Goal: Task Accomplishment & Management: Use online tool/utility

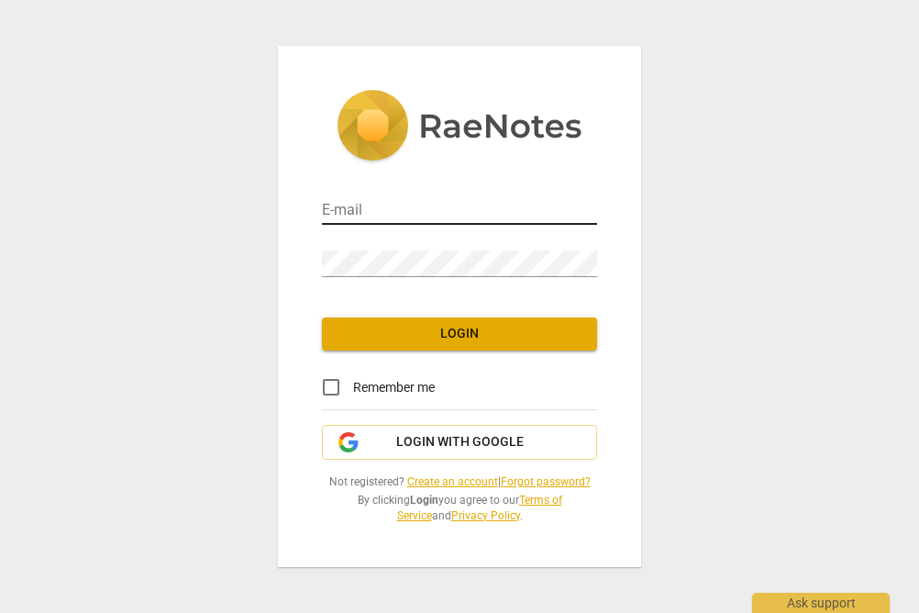
click at [397, 214] on input "email" at bounding box center [459, 211] width 275 height 27
type input "rachel@realiserealigncoaching.com"
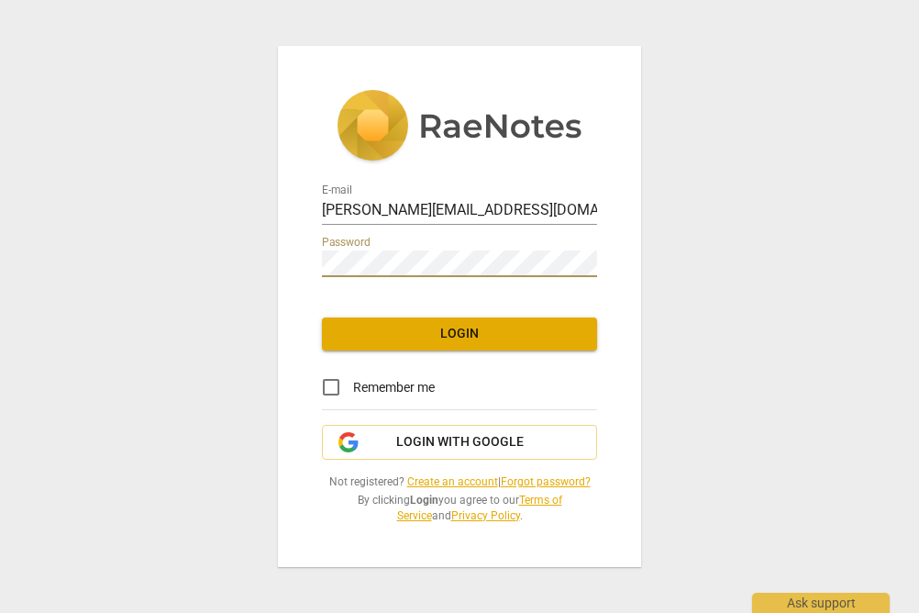
click at [448, 337] on span "Login" at bounding box center [460, 334] width 246 height 18
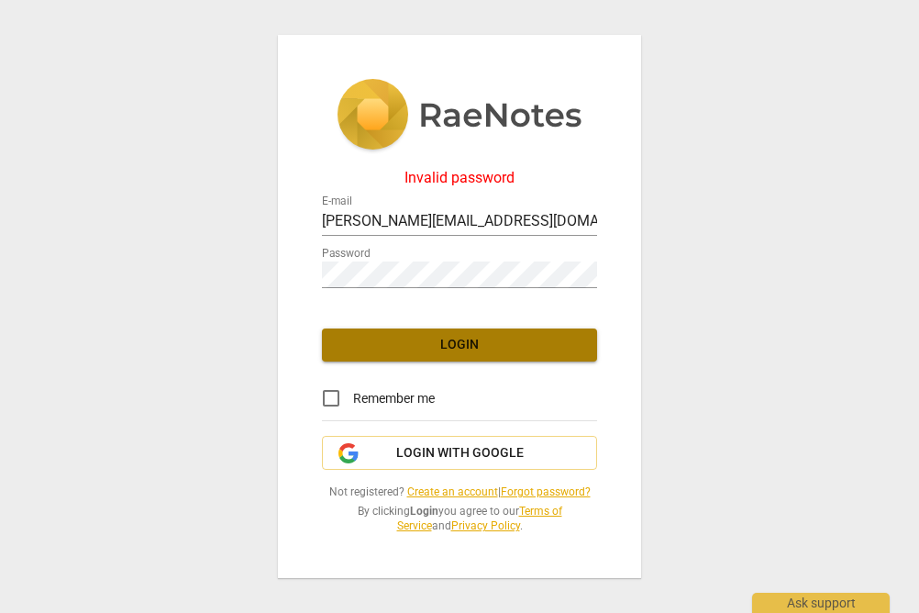
click at [400, 343] on span "Login" at bounding box center [460, 345] width 246 height 18
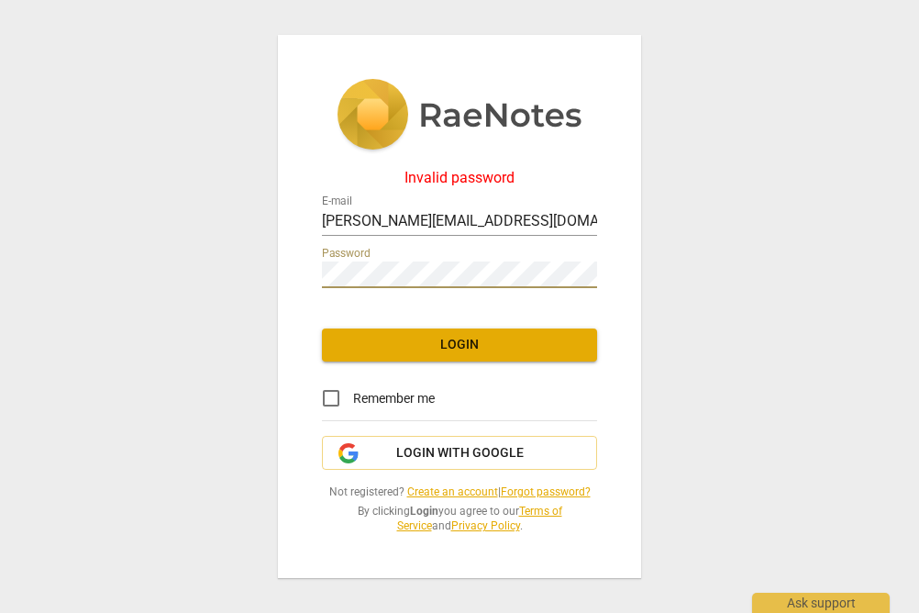
click at [502, 349] on span "Login" at bounding box center [460, 345] width 246 height 18
click at [440, 344] on span "Login" at bounding box center [460, 345] width 246 height 18
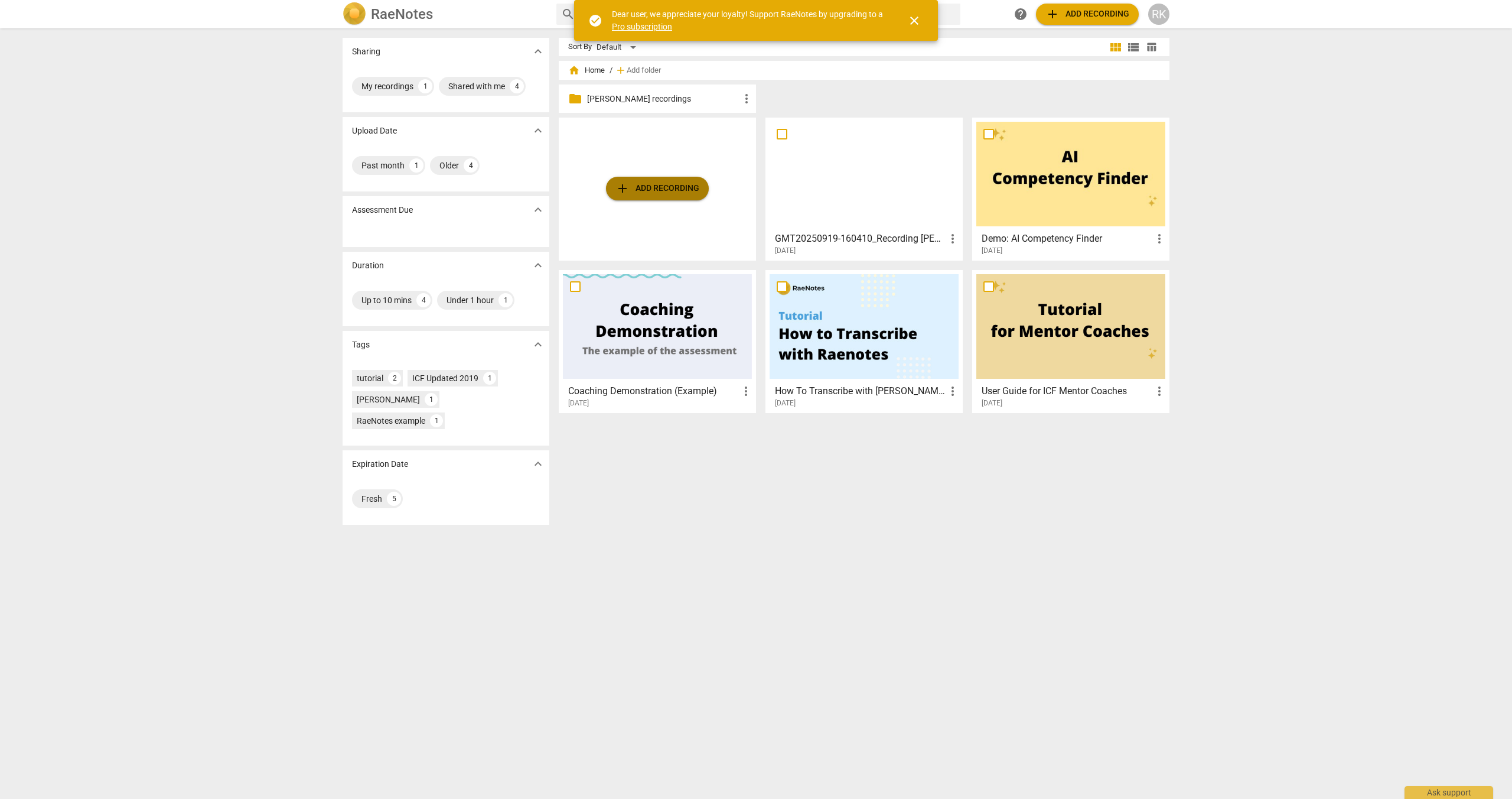
click at [591, 185] on span "add Add recording" at bounding box center [657, 189] width 84 height 14
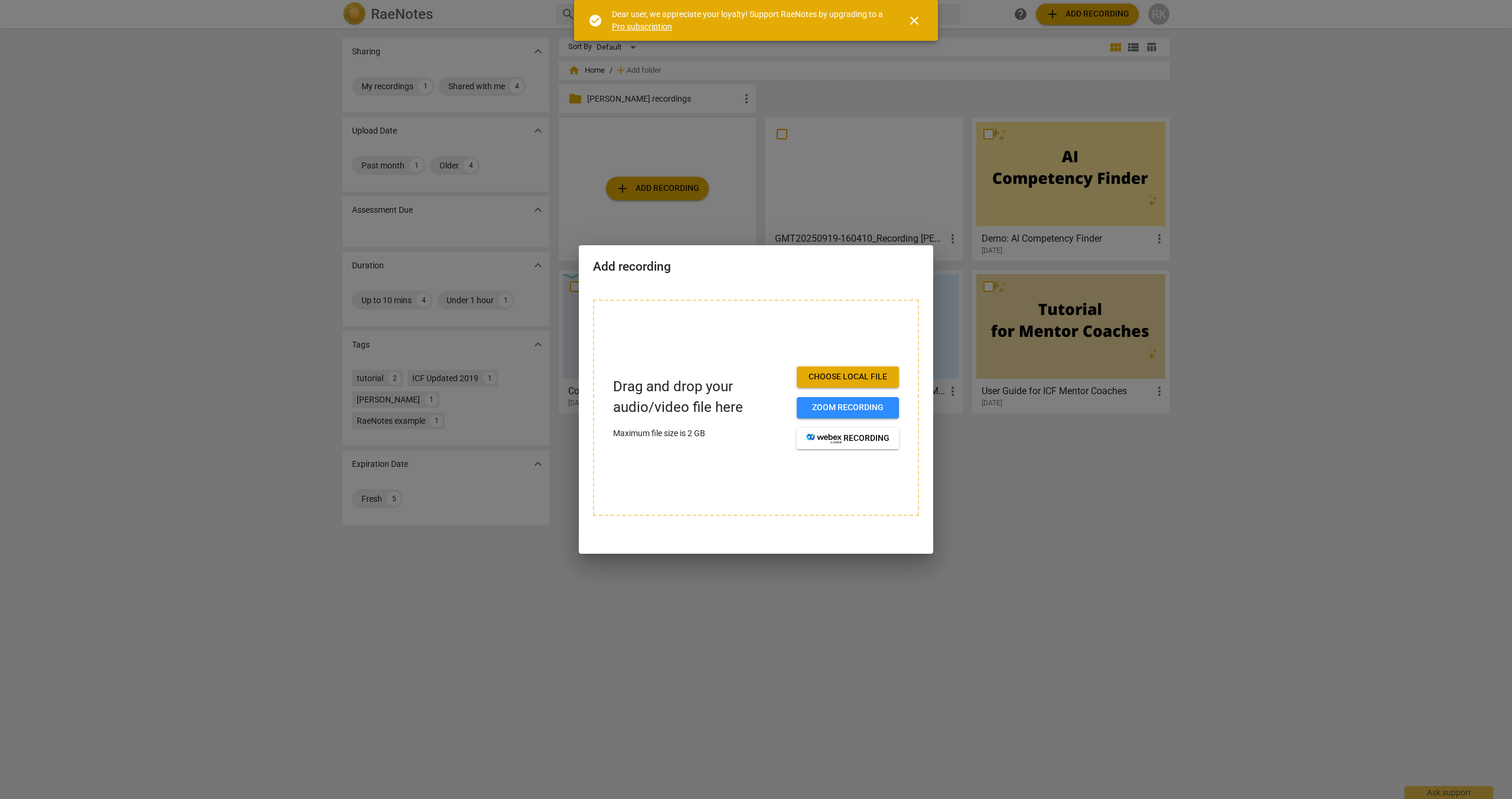
click at [591, 394] on span "Zoom recording" at bounding box center [847, 408] width 83 height 12
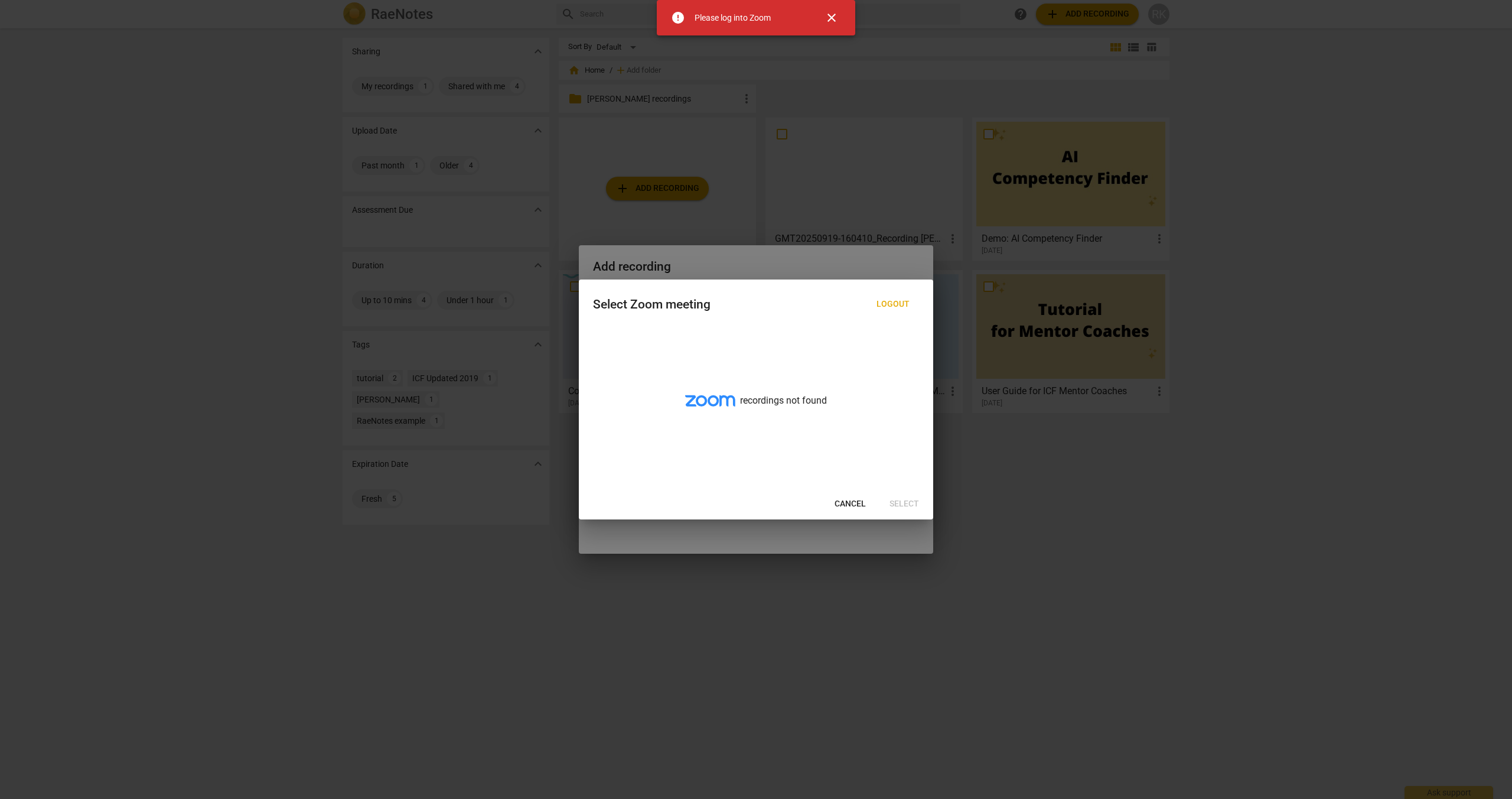
click at [856, 503] on span "Cancel" at bounding box center [850, 504] width 32 height 12
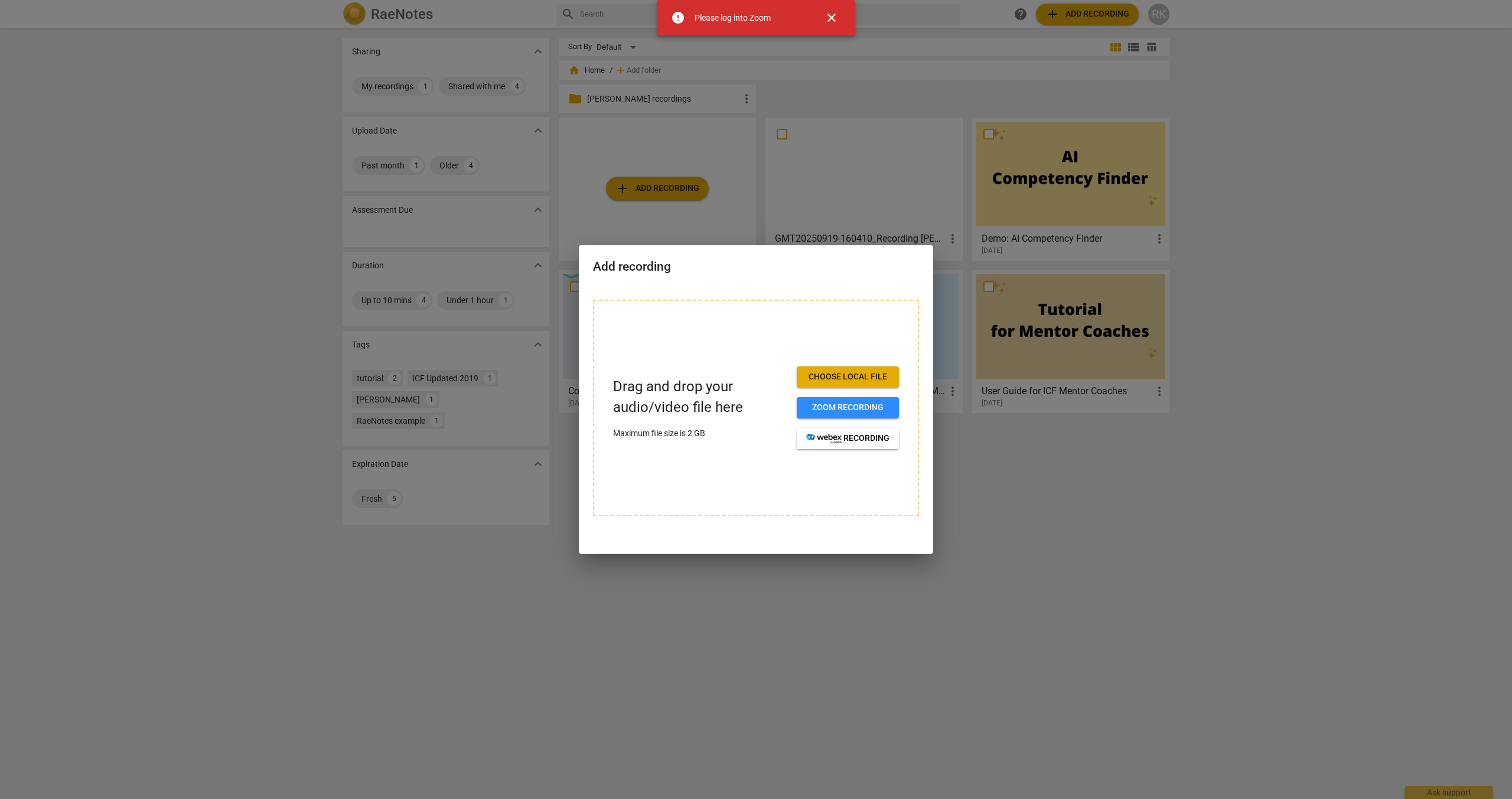
click at [832, 14] on span "close" at bounding box center [832, 18] width 14 height 14
click at [850, 379] on span "Choose local file" at bounding box center [847, 377] width 83 height 12
click at [832, 379] on span "Choose local file" at bounding box center [847, 377] width 83 height 12
click at [854, 377] on span "Choose local file" at bounding box center [847, 377] width 83 height 12
click at [856, 408] on span "Zoom recording" at bounding box center [847, 408] width 83 height 12
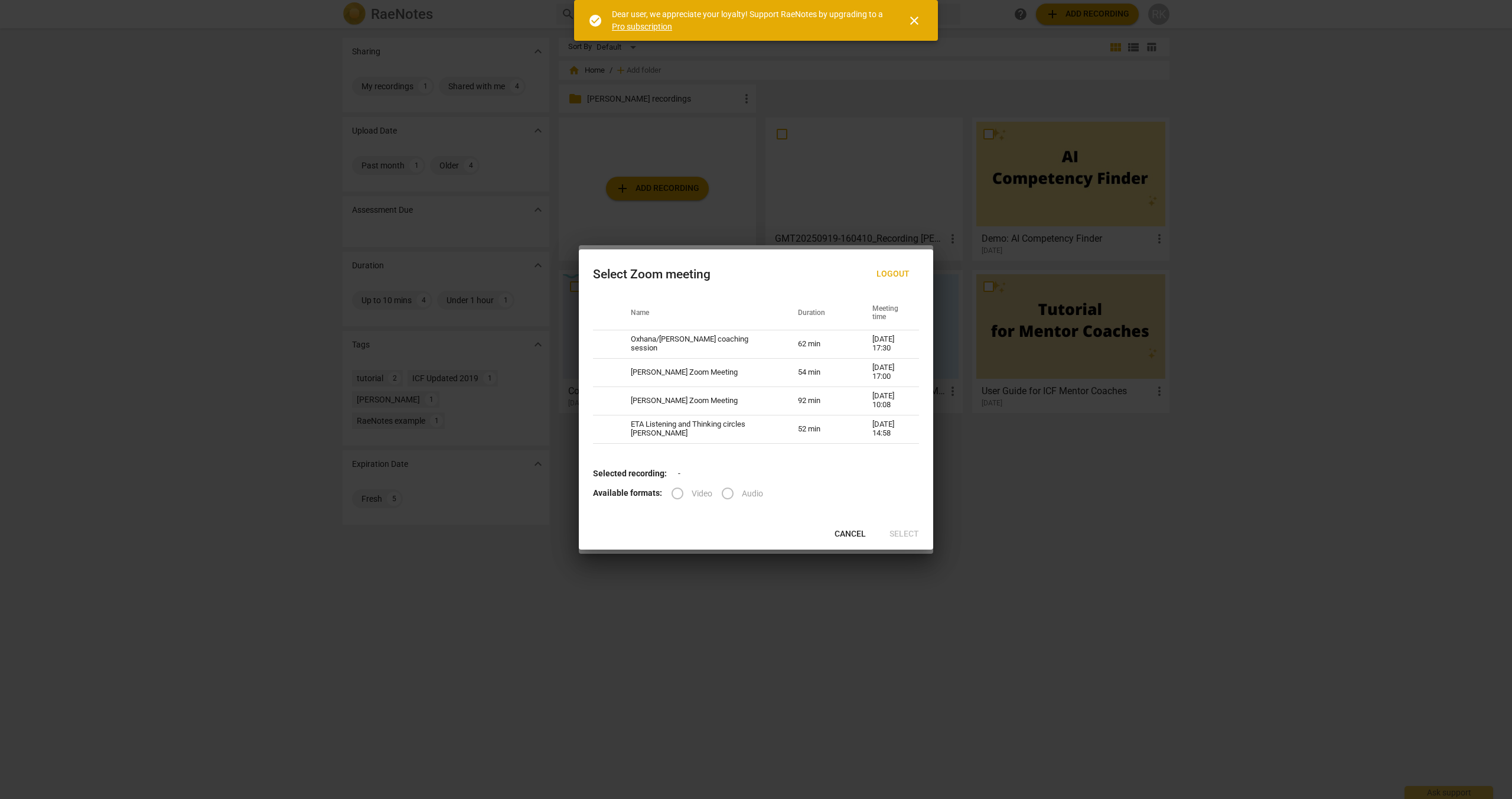
click at [912, 21] on span "close" at bounding box center [914, 21] width 14 height 14
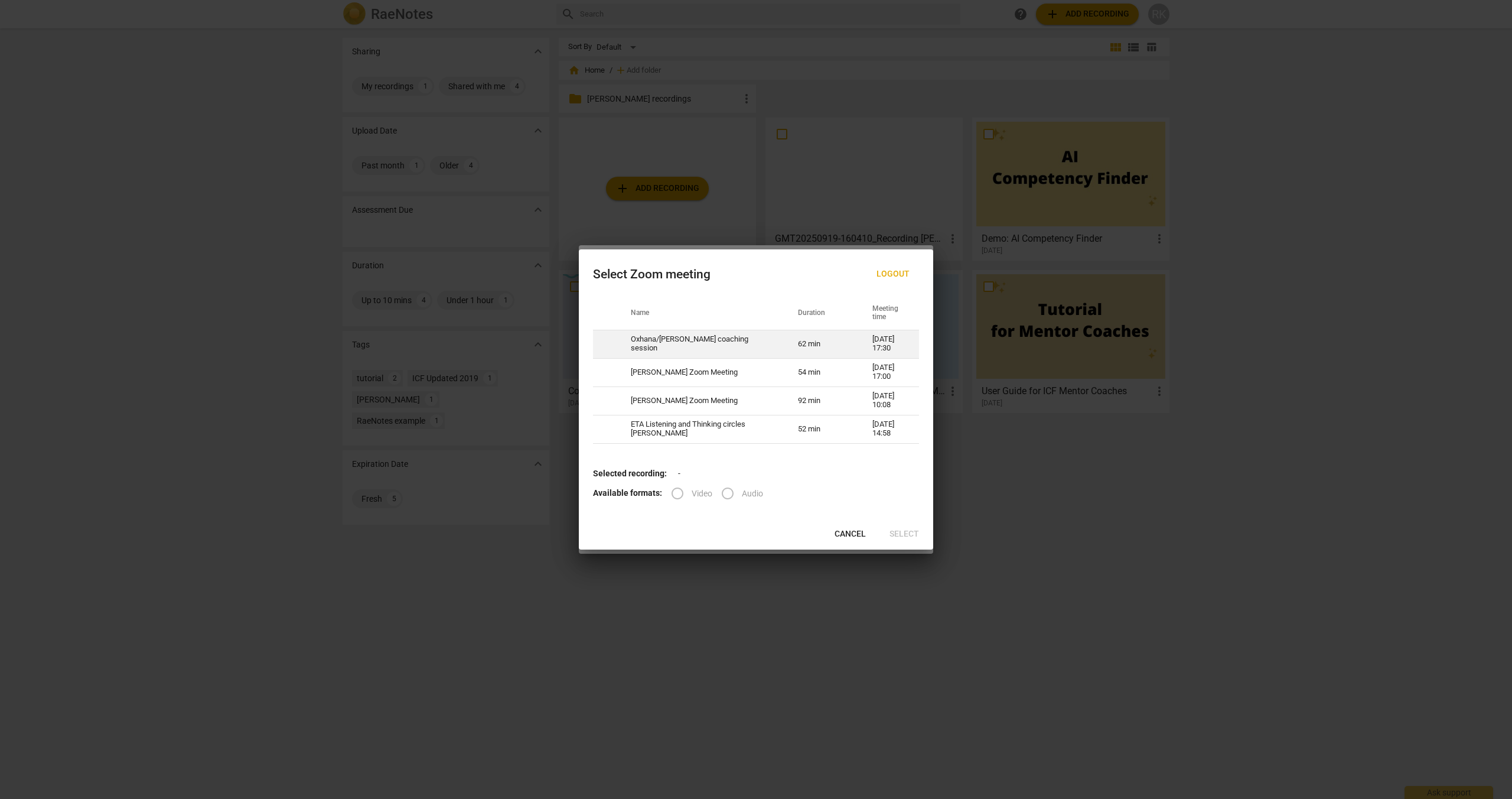
click at [693, 341] on td "Oxhana/[PERSON_NAME] coaching session" at bounding box center [700, 344] width 167 height 28
radio input "true"
click at [899, 531] on span "Select" at bounding box center [904, 534] width 30 height 12
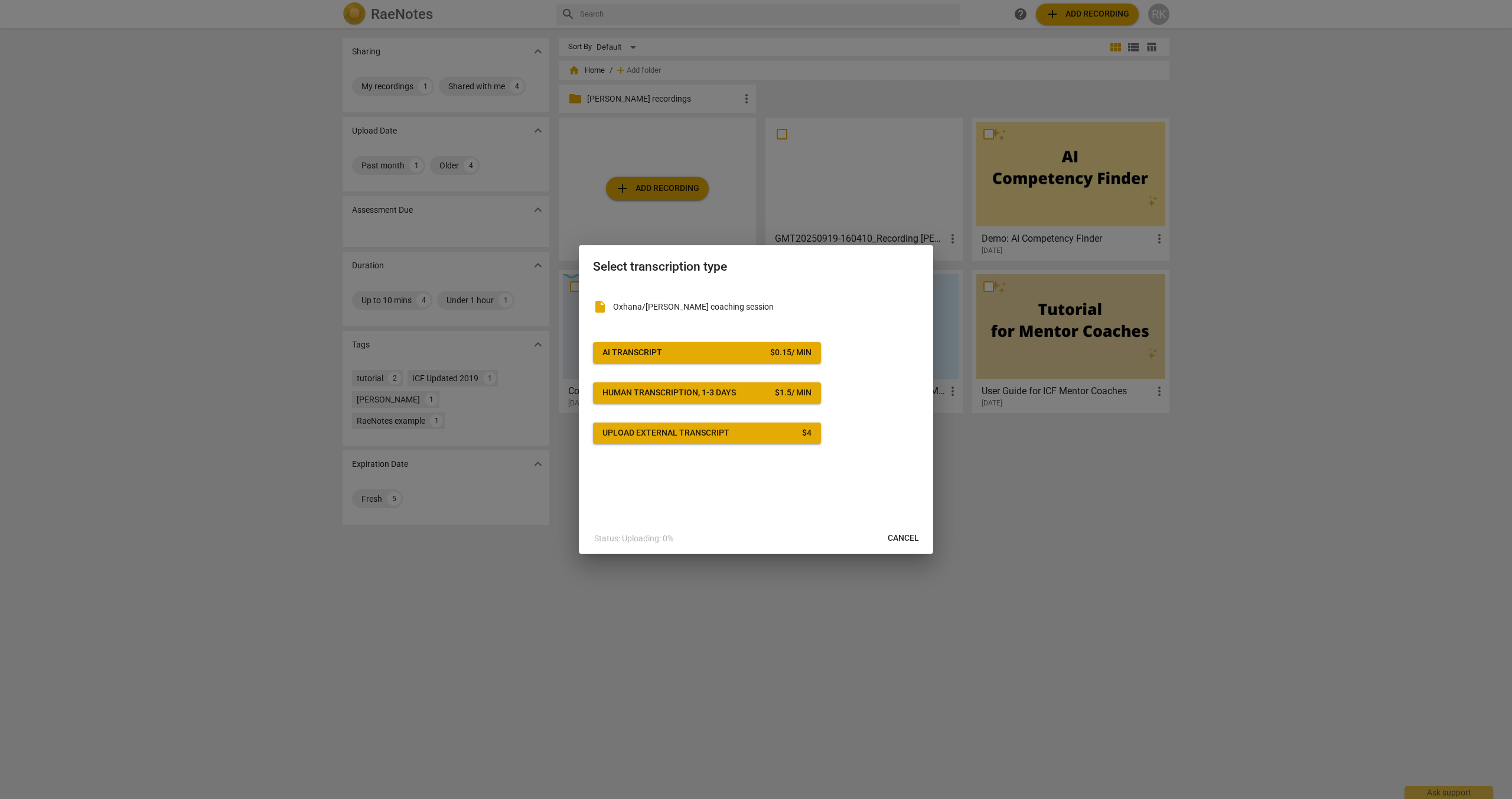
click at [684, 353] on span "AI Transcript $ 0.15 / min" at bounding box center [707, 353] width 209 height 12
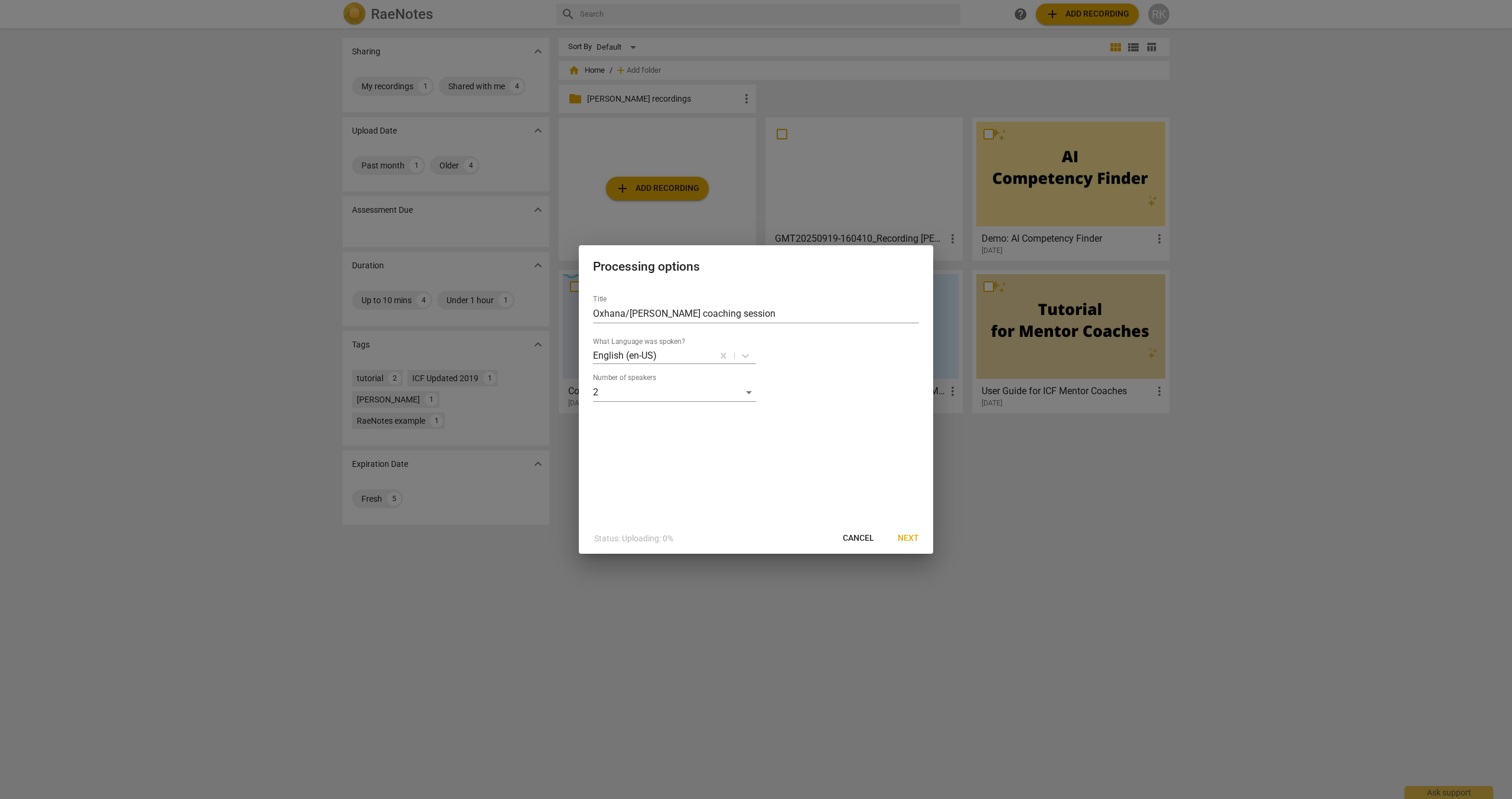
click at [906, 539] on span "Next" at bounding box center [908, 538] width 21 height 12
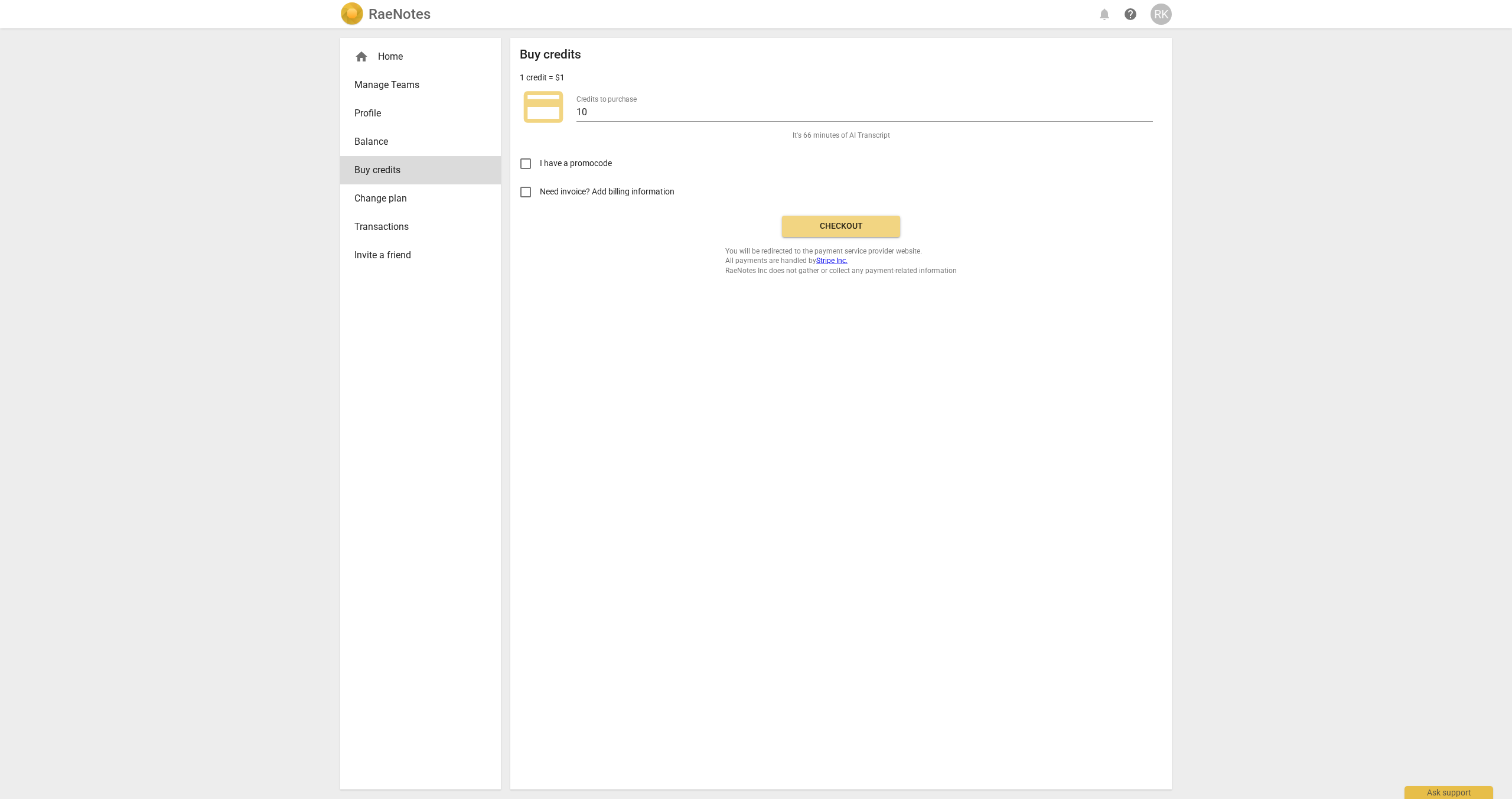
click at [817, 229] on span "Checkout" at bounding box center [841, 226] width 99 height 12
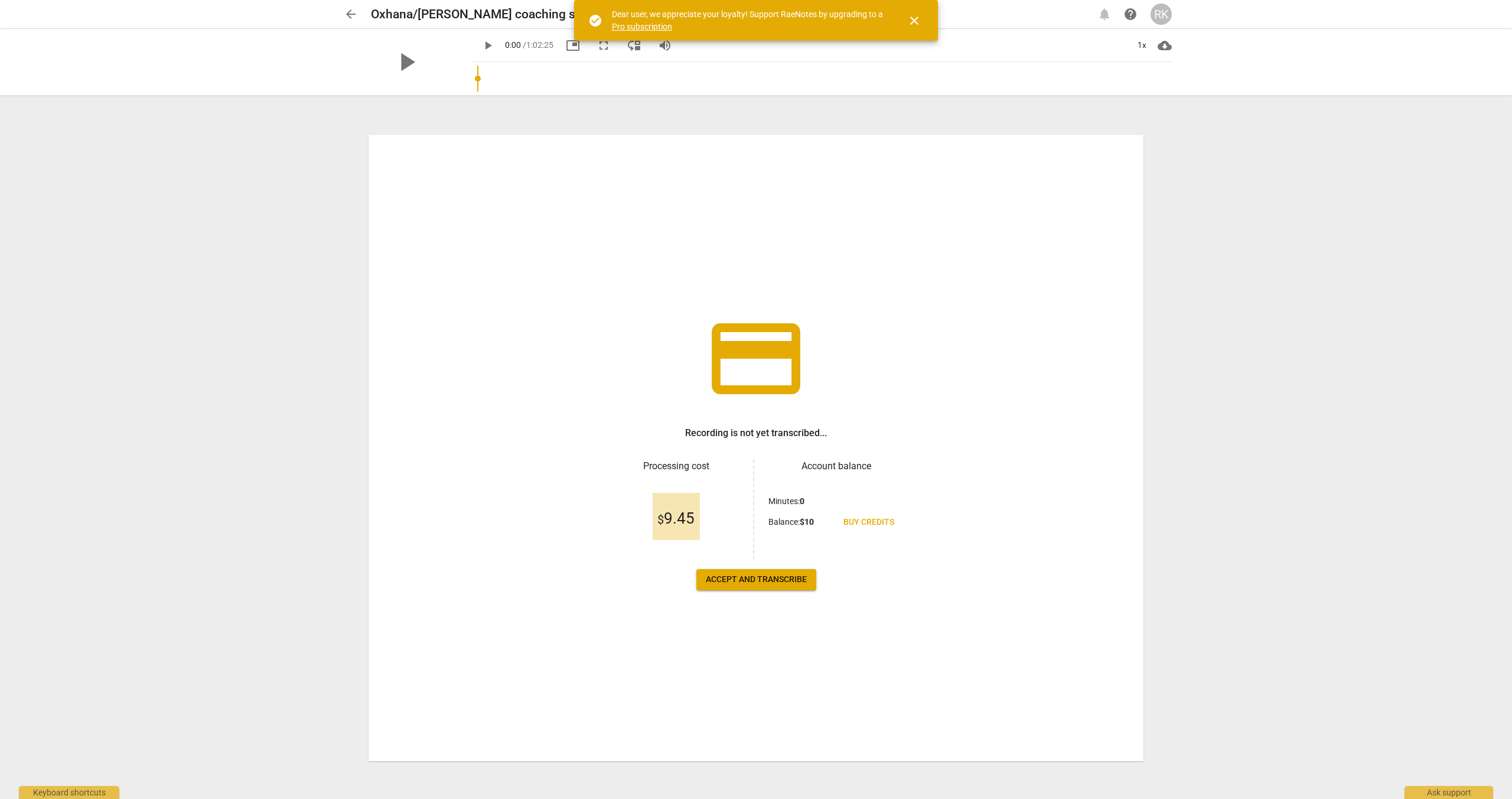
click at [649, 26] on link "Pro subscription" at bounding box center [642, 26] width 61 height 10
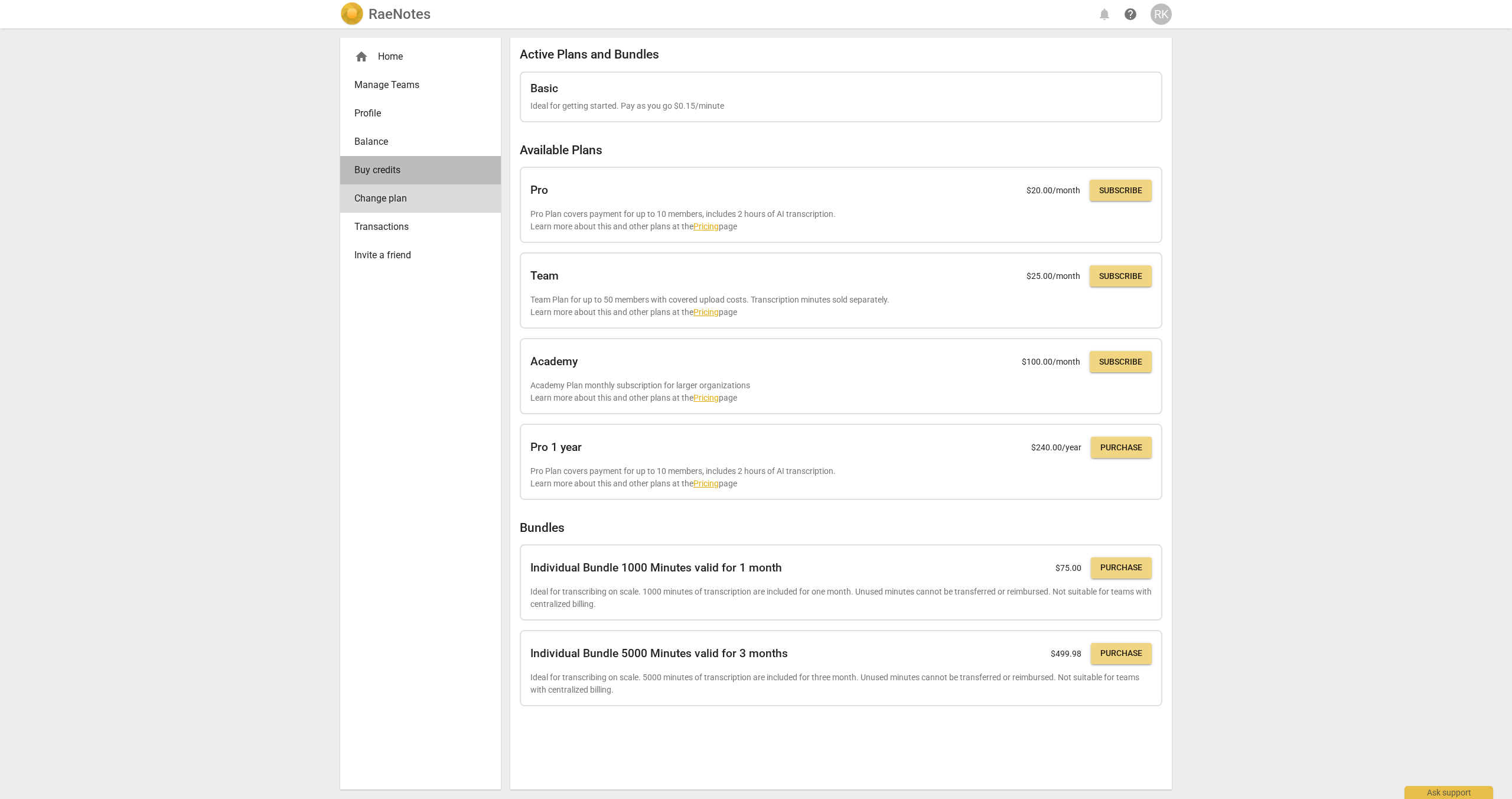
click at [382, 170] on span "Buy credits" at bounding box center [416, 170] width 123 height 14
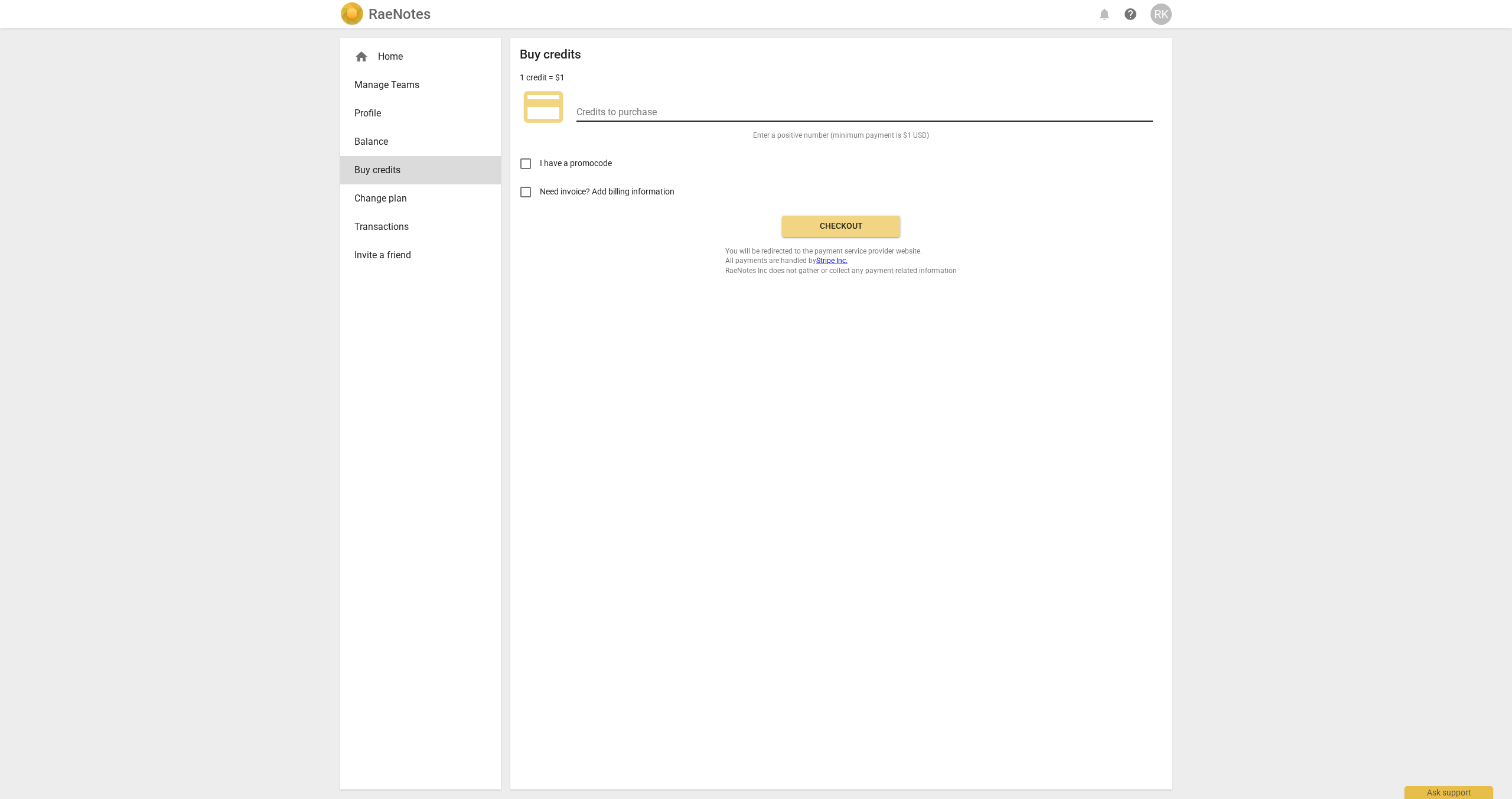
click at [634, 109] on input "number" at bounding box center [865, 113] width 577 height 17
type input "10"
click at [815, 222] on span "Checkout" at bounding box center [841, 226] width 99 height 12
click at [405, 117] on span "Profile" at bounding box center [416, 113] width 123 height 14
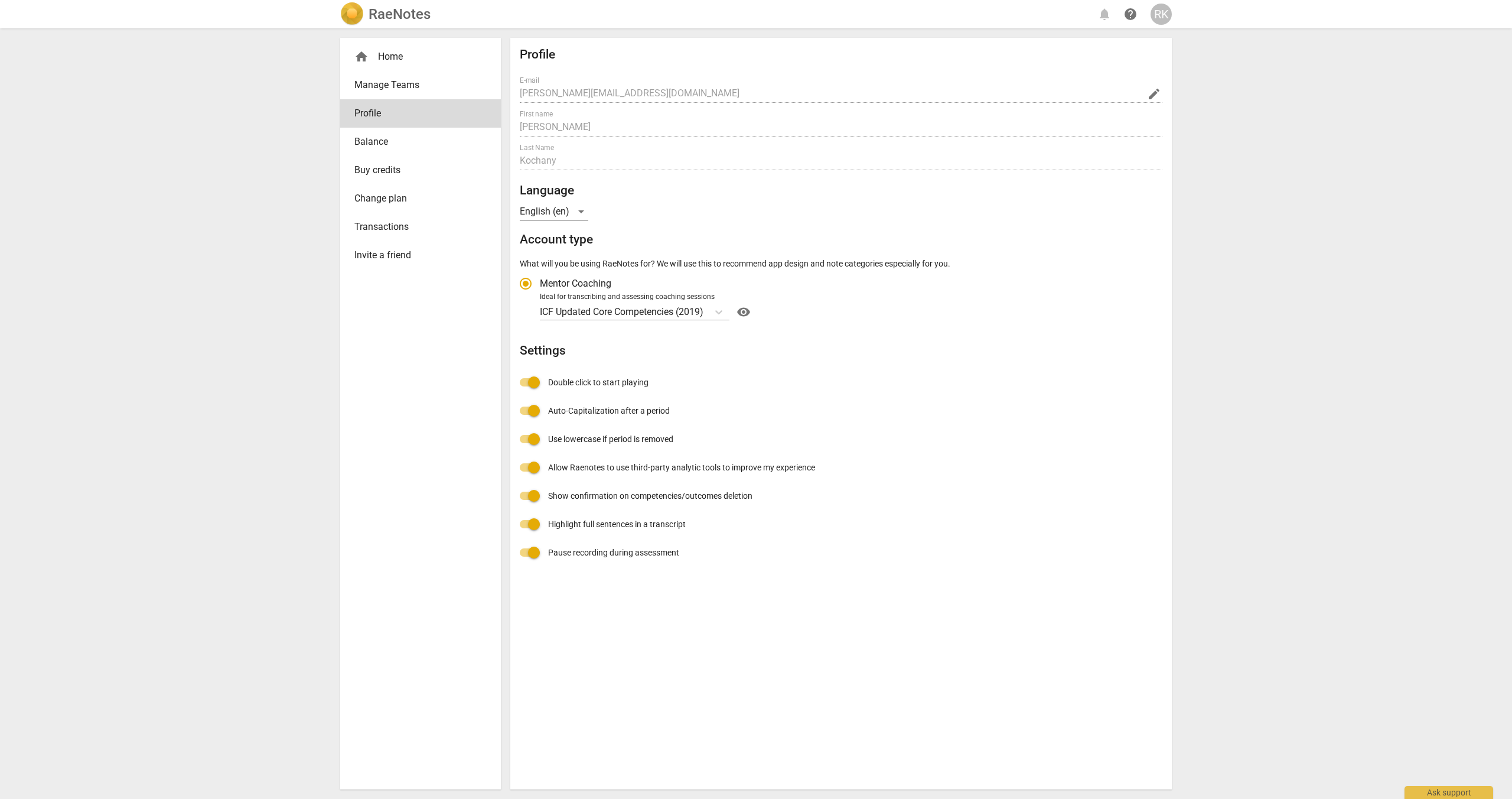
radio input "false"
click at [398, 225] on span "Transactions" at bounding box center [416, 227] width 123 height 14
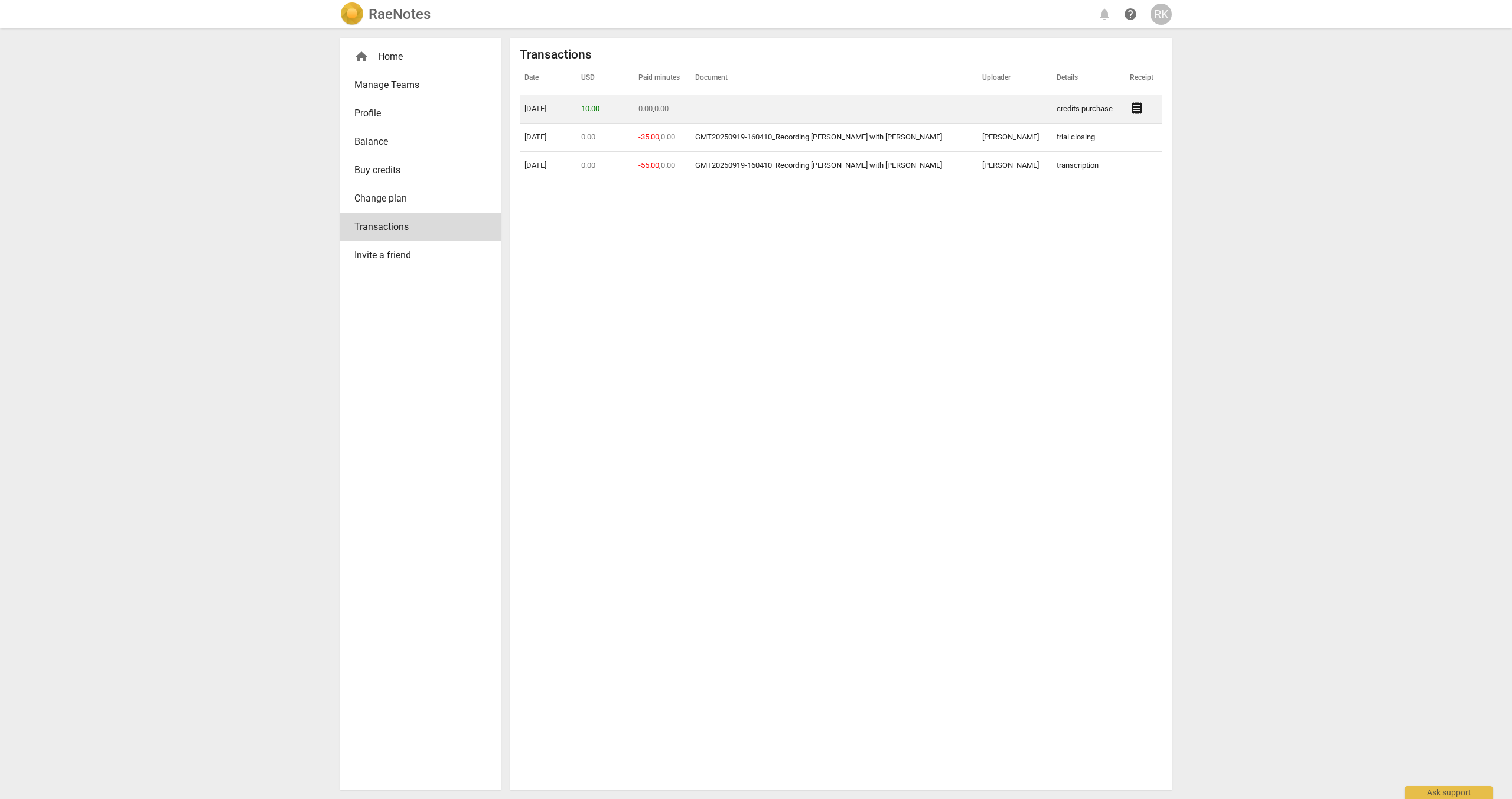
click at [1132, 109] on span "receipt" at bounding box center [1137, 108] width 14 height 14
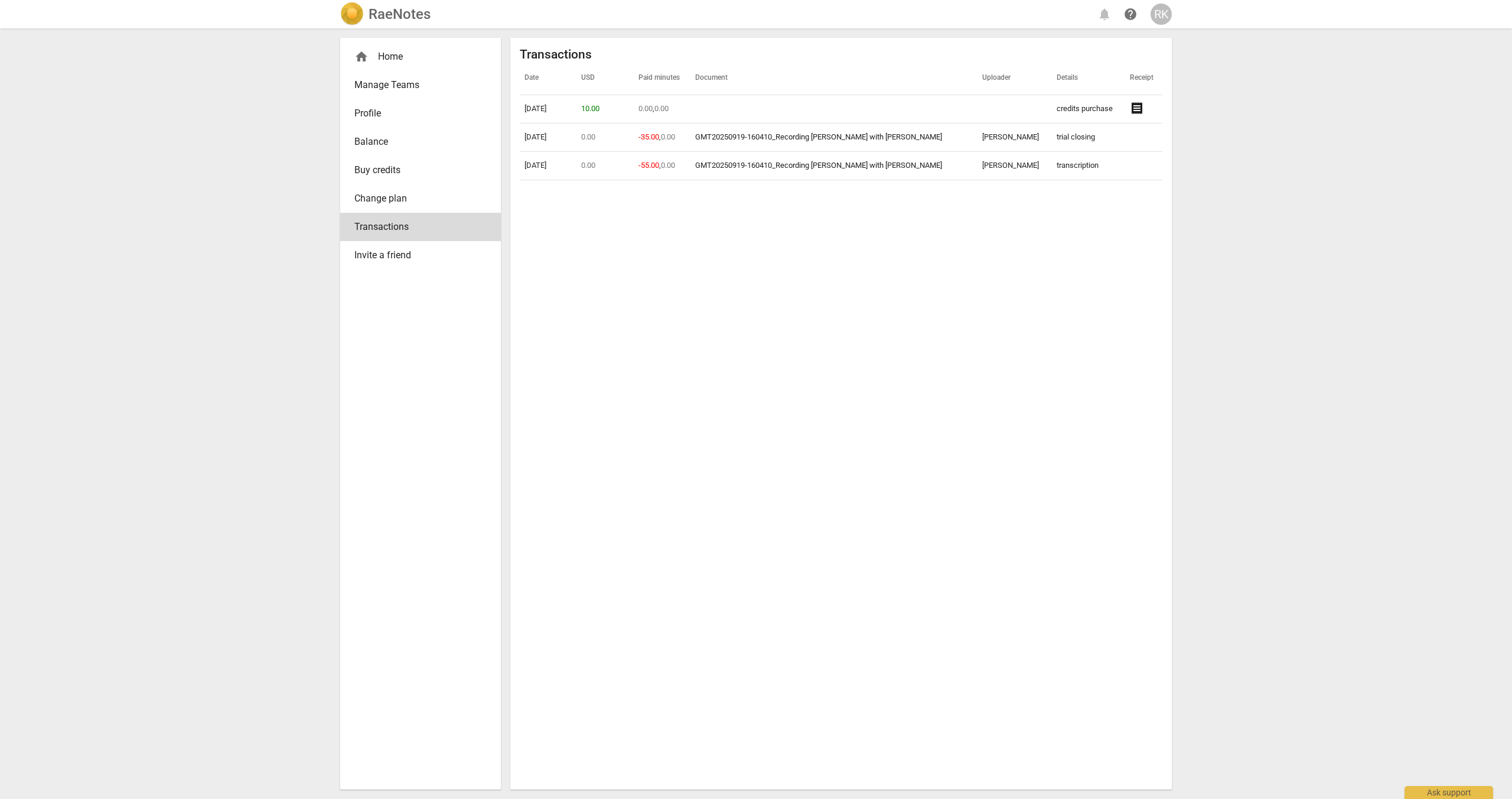
click at [391, 57] on div "home Home" at bounding box center [416, 57] width 123 height 14
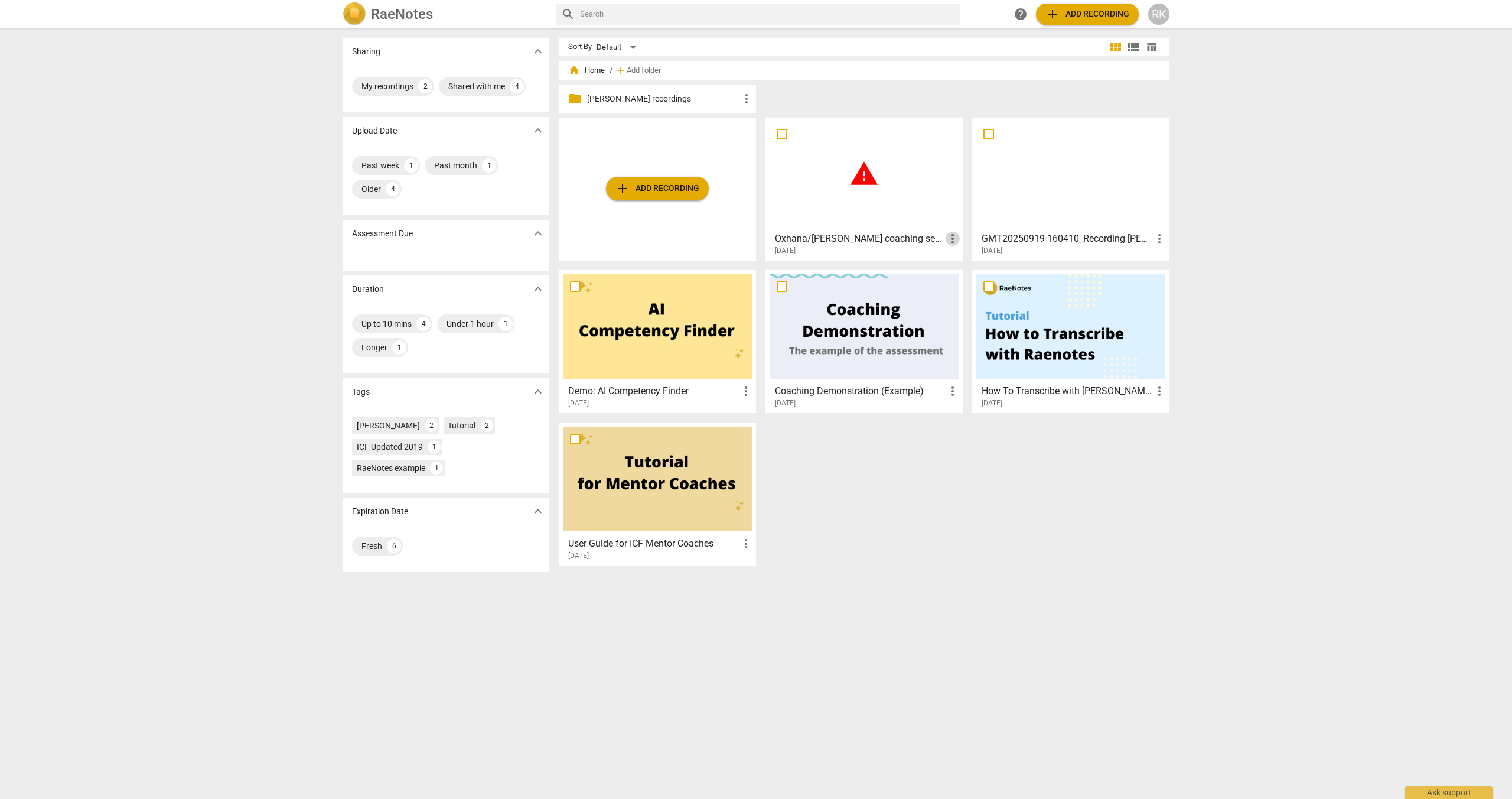
click at [949, 238] on span "more_vert" at bounding box center [953, 239] width 14 height 14
click at [901, 225] on div at bounding box center [756, 399] width 1512 height 799
click at [859, 174] on span "warning" at bounding box center [864, 174] width 30 height 30
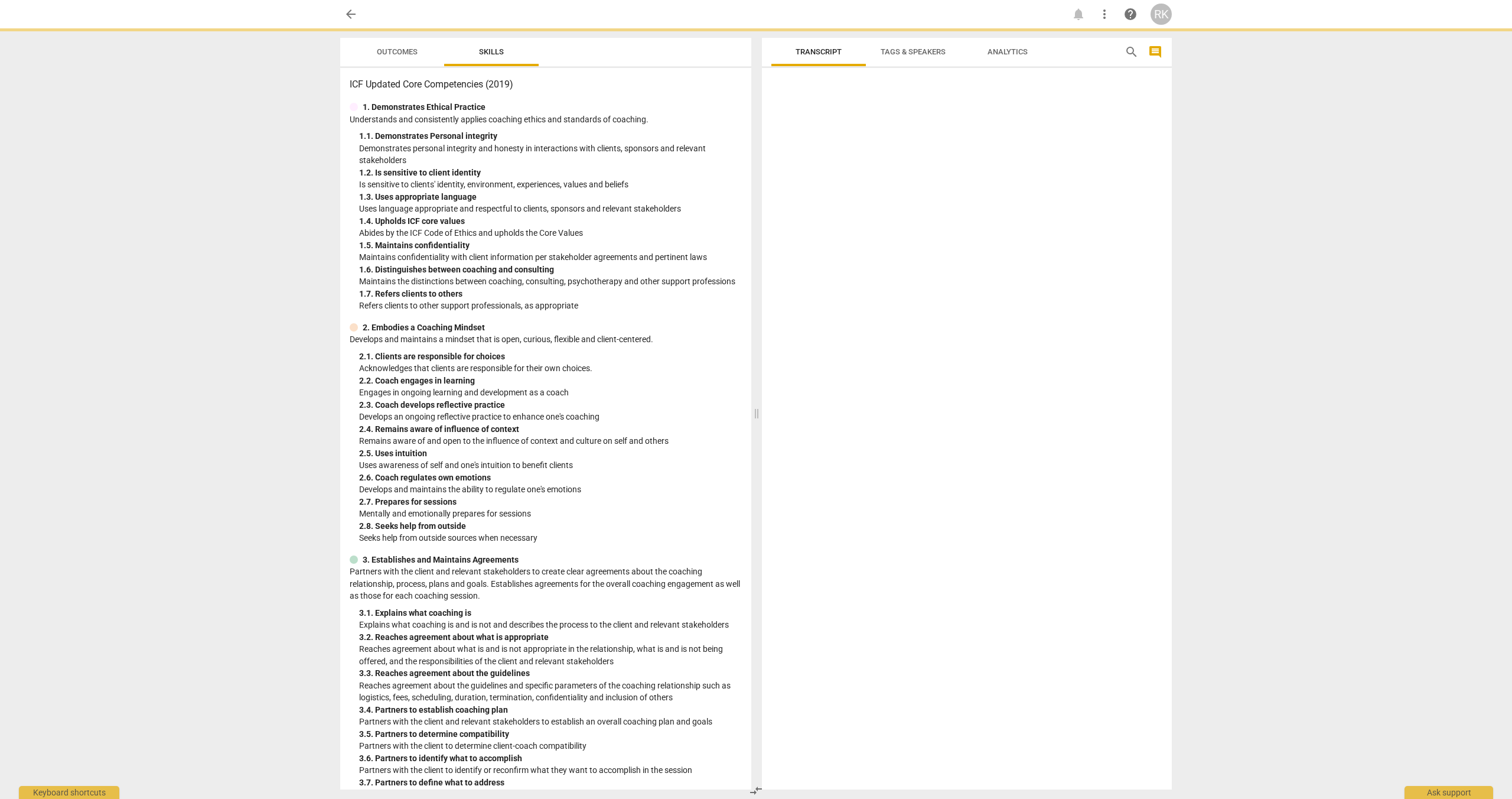
click at [859, 174] on div at bounding box center [967, 431] width 410 height 717
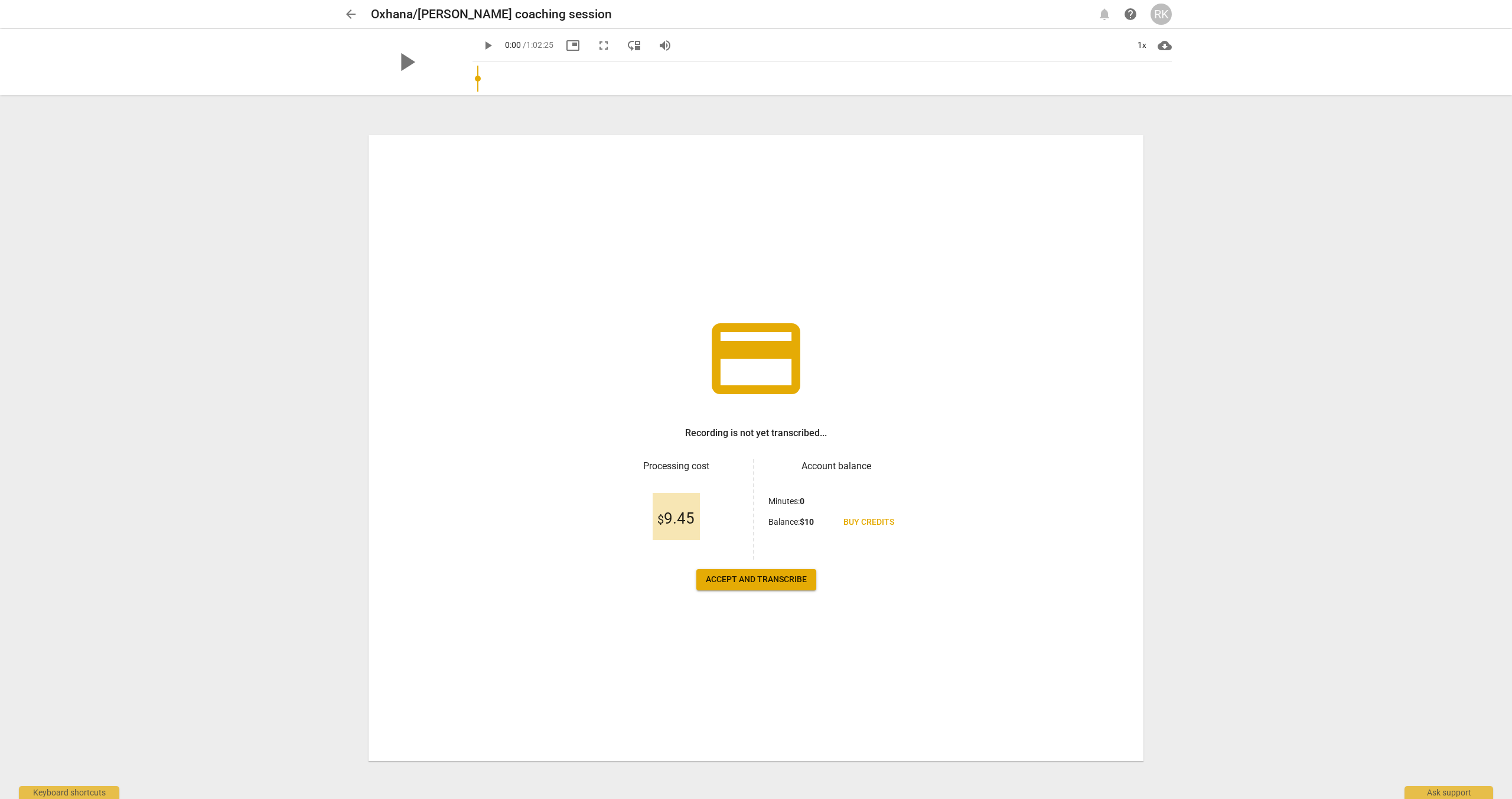
click at [770, 580] on span "Accept and transcribe" at bounding box center [756, 579] width 101 height 12
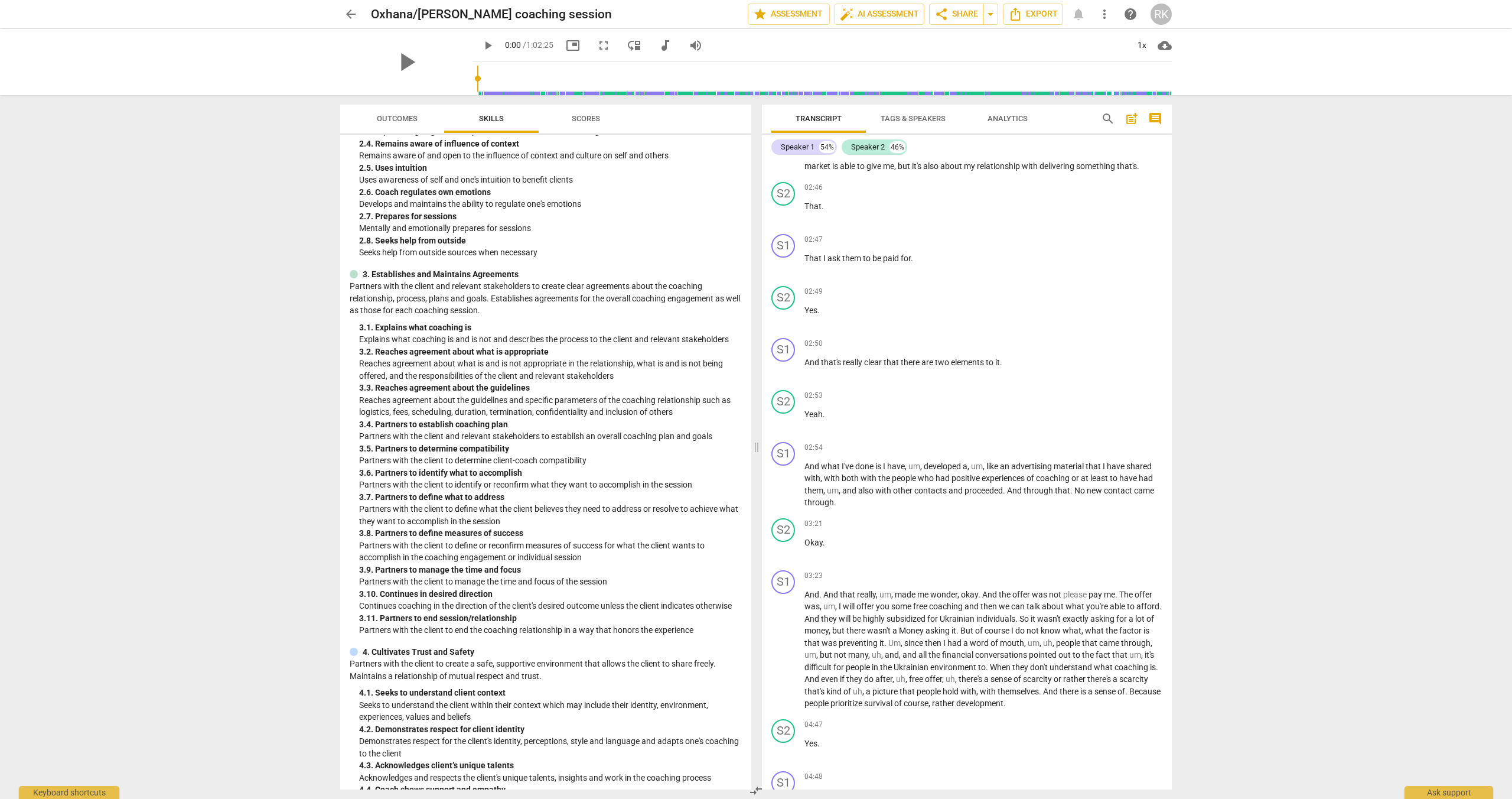
scroll to position [672, 0]
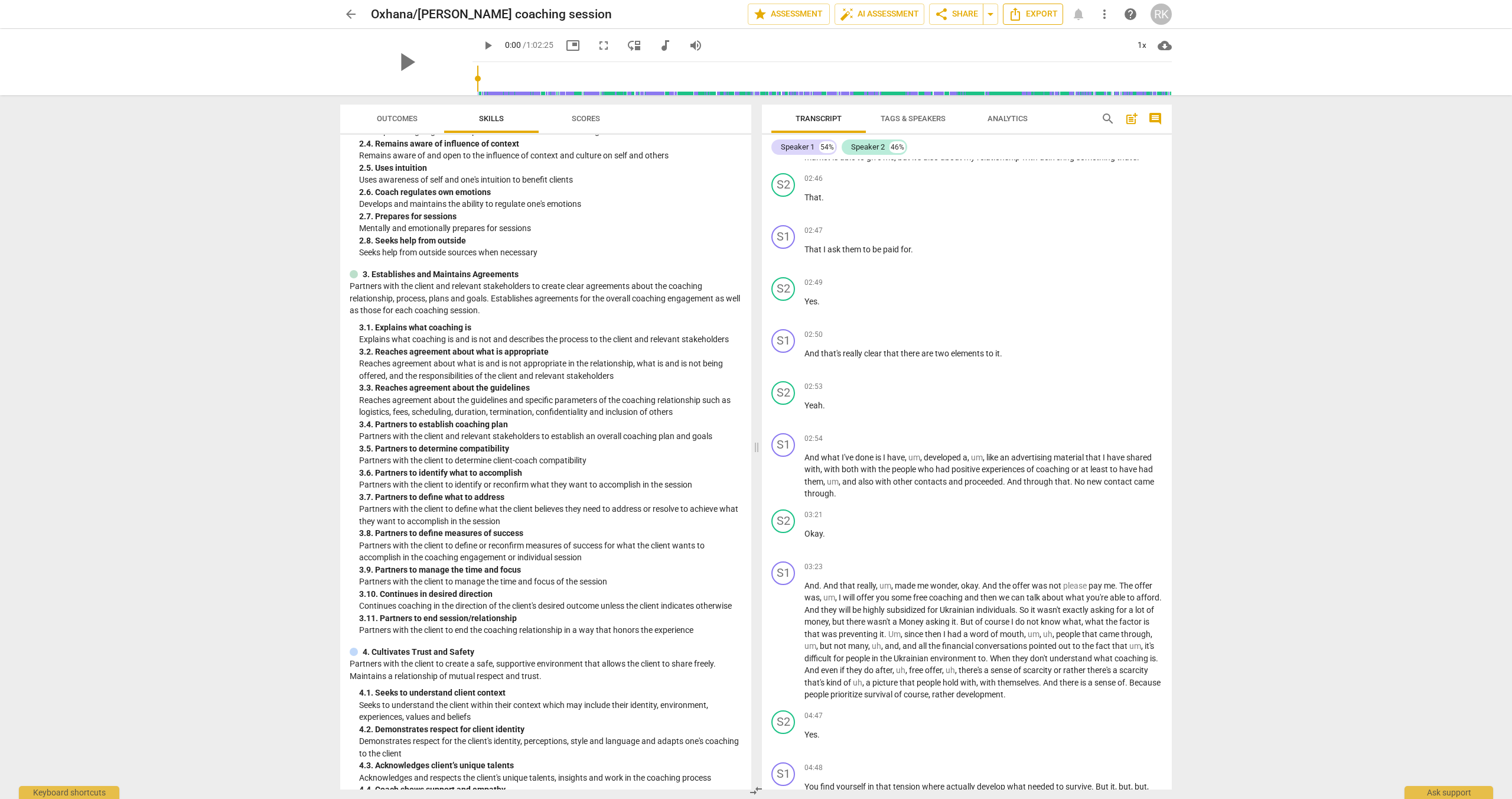
click at [1030, 13] on span "Export" at bounding box center [1032, 14] width 50 height 14
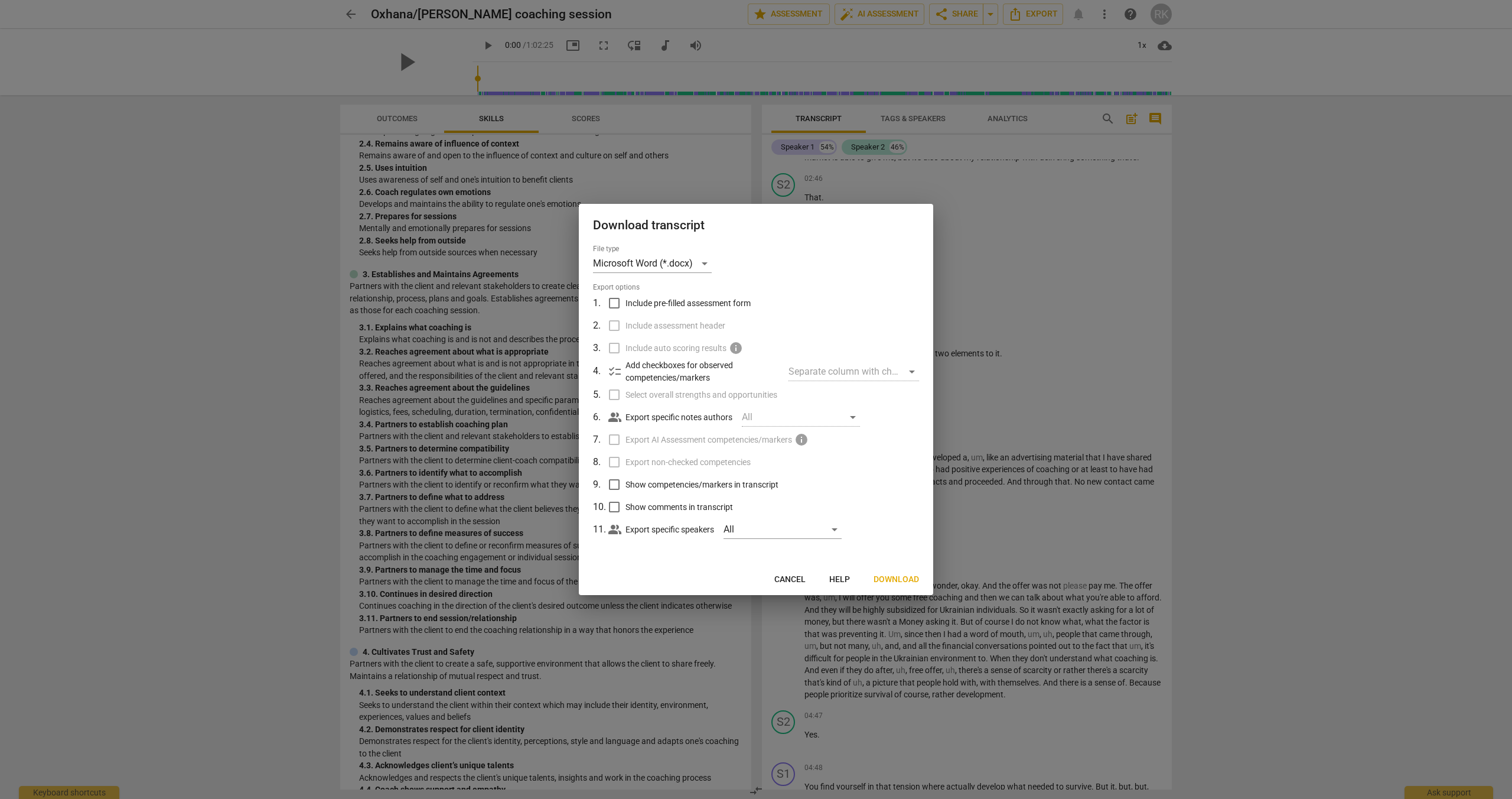
click at [615, 484] on input "Show competencies/markers in transcript" at bounding box center [614, 484] width 23 height 23
checkbox input "true"
click at [902, 578] on span "Download" at bounding box center [896, 579] width 46 height 12
